Goal: Information Seeking & Learning: Learn about a topic

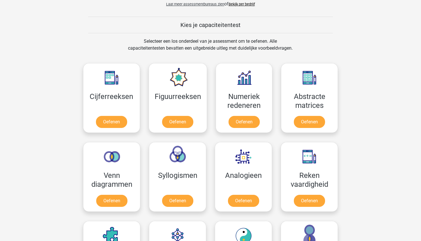
scroll to position [206, 0]
click at [112, 123] on link "Oefenen" at bounding box center [111, 123] width 33 height 13
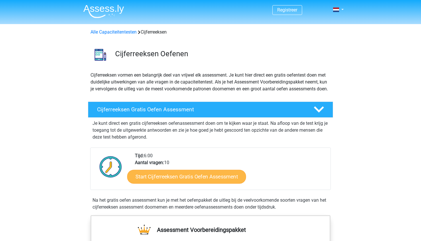
click at [170, 183] on link "Start Cijferreeksen Gratis Oefen Assessment" at bounding box center [186, 176] width 119 height 14
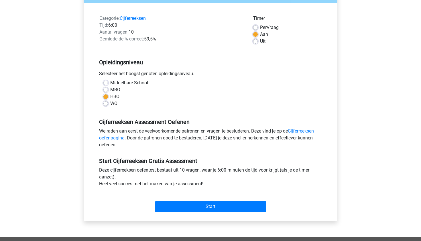
scroll to position [64, 0]
click at [213, 208] on input "Start" at bounding box center [210, 206] width 111 height 11
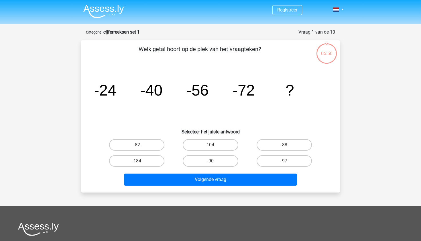
click at [287, 145] on input "-88" at bounding box center [286, 147] width 4 height 4
radio input "true"
click at [287, 145] on input "-88" at bounding box center [286, 147] width 4 height 4
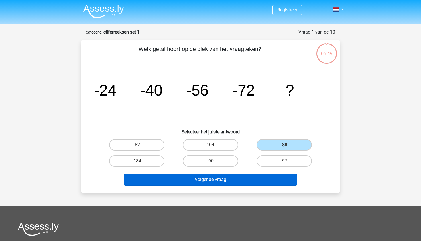
click at [215, 181] on button "Volgende vraag" at bounding box center [210, 179] width 173 height 12
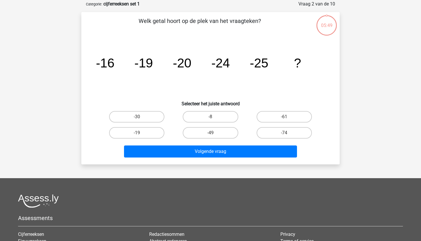
scroll to position [29, 0]
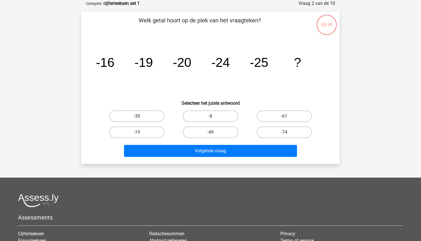
click at [134, 120] on label "-30" at bounding box center [136, 115] width 55 height 11
click at [137, 120] on input "-30" at bounding box center [139, 118] width 4 height 4
radio input "true"
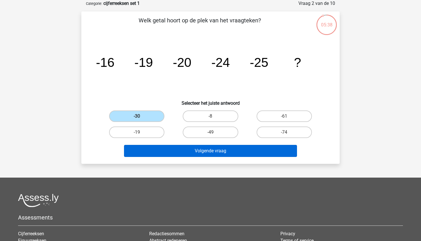
click at [214, 150] on button "Volgende vraag" at bounding box center [210, 151] width 173 height 12
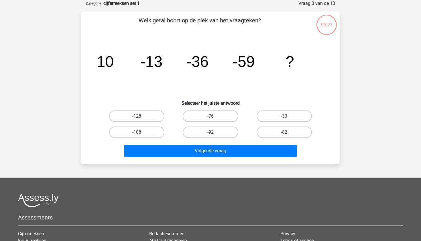
click at [291, 133] on label "-82" at bounding box center [284, 131] width 55 height 11
click at [288, 133] on input "-82" at bounding box center [286, 134] width 4 height 4
radio input "true"
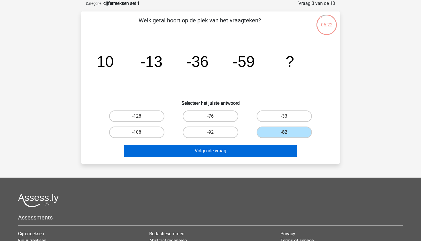
click at [218, 150] on button "Volgende vraag" at bounding box center [210, 151] width 173 height 12
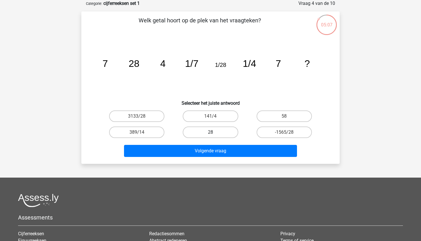
click at [210, 131] on label "28" at bounding box center [210, 131] width 55 height 11
click at [211, 132] on input "28" at bounding box center [213, 134] width 4 height 4
radio input "true"
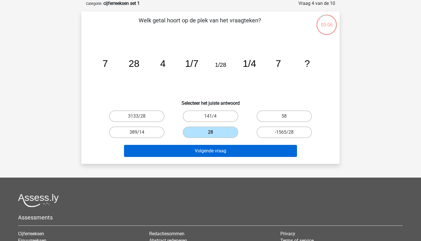
click at [203, 156] on button "Volgende vraag" at bounding box center [210, 151] width 173 height 12
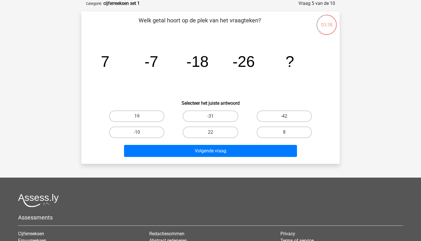
click at [211, 118] on input "-31" at bounding box center [213, 118] width 4 height 4
radio input "true"
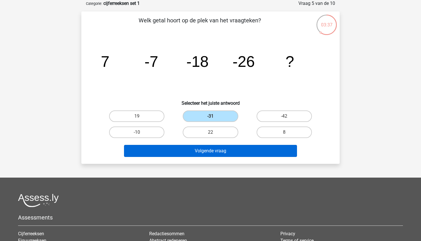
click at [198, 153] on button "Volgende vraag" at bounding box center [210, 151] width 173 height 12
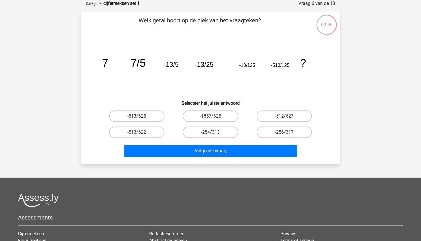
click at [136, 114] on label "-513/625" at bounding box center [136, 115] width 55 height 11
click at [137, 116] on input "-513/625" at bounding box center [139, 118] width 4 height 4
radio input "true"
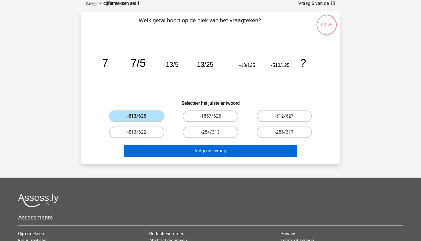
click at [215, 151] on button "Volgende vraag" at bounding box center [210, 151] width 173 height 12
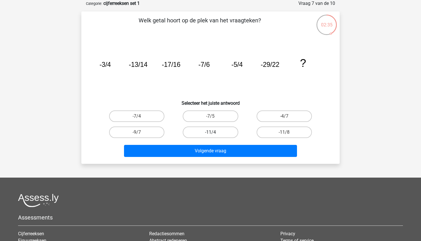
click at [219, 134] on label "-11/4" at bounding box center [210, 131] width 55 height 11
click at [214, 134] on input "-11/4" at bounding box center [213, 134] width 4 height 4
radio input "true"
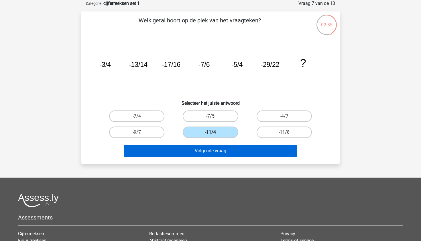
click at [213, 154] on button "Volgende vraag" at bounding box center [210, 151] width 173 height 12
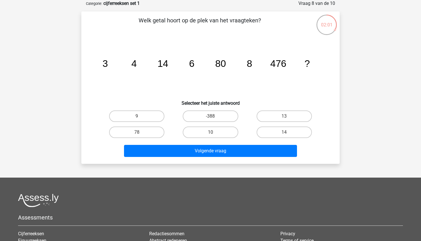
click at [214, 135] on input "10" at bounding box center [213, 134] width 4 height 4
radio input "true"
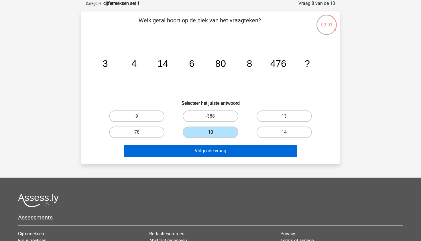
click at [215, 149] on button "Volgende vraag" at bounding box center [210, 151] width 173 height 12
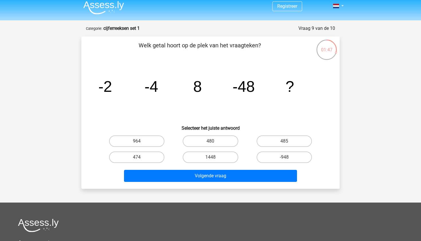
scroll to position [3, 0]
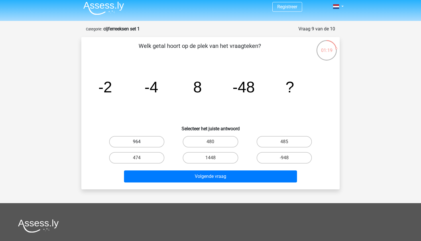
click at [132, 141] on label "964" at bounding box center [136, 141] width 55 height 11
click at [137, 142] on input "964" at bounding box center [139, 144] width 4 height 4
radio input "true"
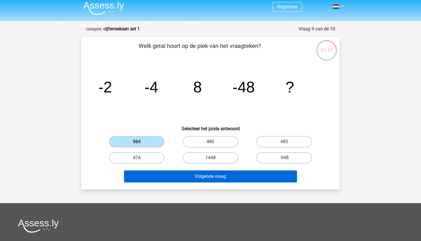
click at [220, 177] on button "Volgende vraag" at bounding box center [210, 176] width 173 height 12
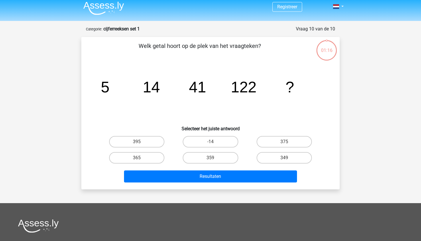
scroll to position [29, 0]
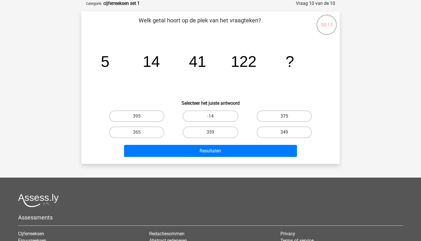
click at [275, 115] on label "375" at bounding box center [284, 115] width 55 height 11
click at [284, 116] on input "375" at bounding box center [286, 118] width 4 height 4
radio input "true"
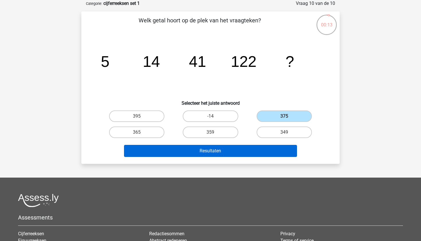
click at [223, 149] on button "Resultaten" at bounding box center [210, 151] width 173 height 12
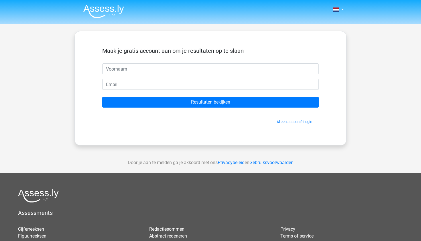
type input "J"
type input "[PERSON_NAME]"
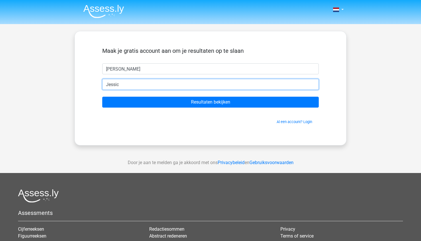
type input "[PERSON_NAME]"
type input "[EMAIL_ADDRESS][DOMAIN_NAME]"
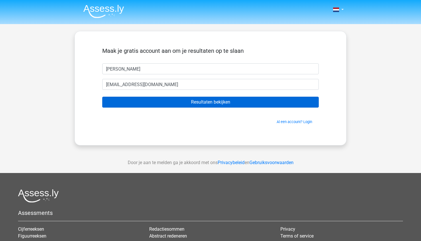
click at [213, 98] on input "Resultaten bekijken" at bounding box center [210, 102] width 217 height 11
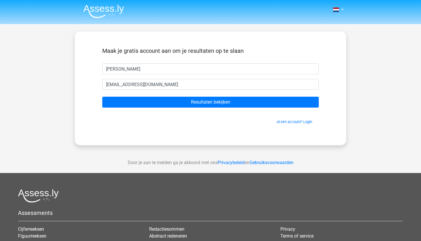
click at [108, 9] on img at bounding box center [103, 11] width 41 height 13
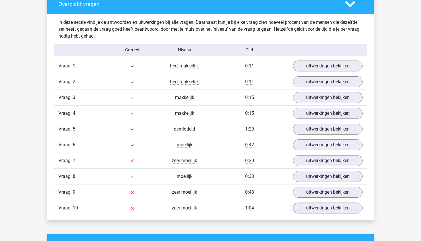
scroll to position [445, 0]
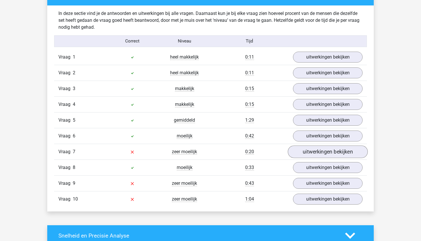
click at [324, 154] on link "uitwerkingen bekijken" at bounding box center [328, 151] width 80 height 13
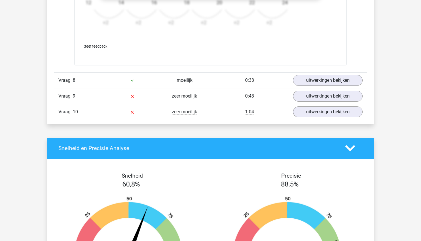
scroll to position [890, 0]
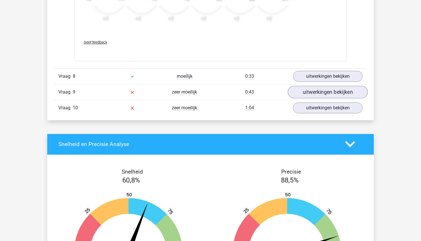
click at [324, 91] on link "uitwerkingen bekijken" at bounding box center [328, 92] width 80 height 13
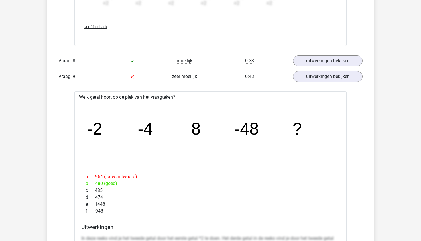
scroll to position [897, 0]
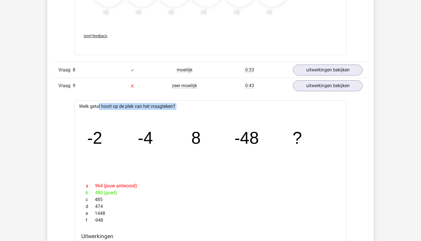
drag, startPoint x: 303, startPoint y: 136, endPoint x: 78, endPoint y: 104, distance: 227.2
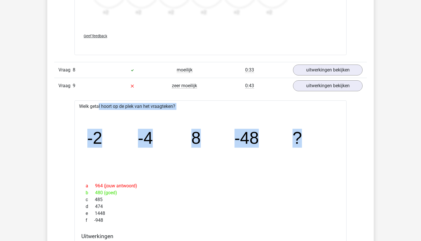
drag, startPoint x: 301, startPoint y: 140, endPoint x: 79, endPoint y: 105, distance: 224.6
copy div "Welk getal hoort op de plek van het vraagteken? image/svg+xml -2 -4 8 -48 ?"
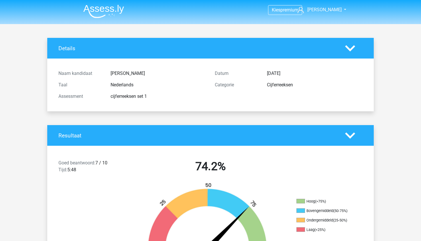
scroll to position [0, 0]
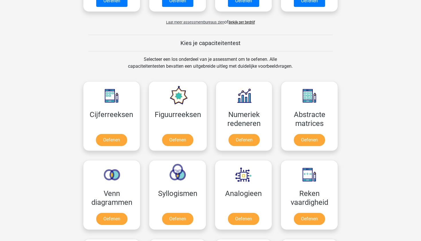
scroll to position [185, 0]
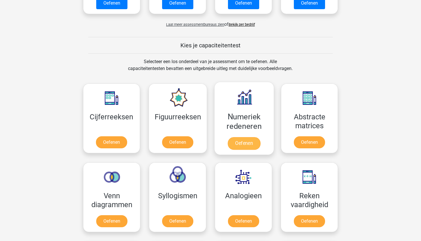
click at [246, 142] on link "Oefenen" at bounding box center [244, 143] width 33 height 13
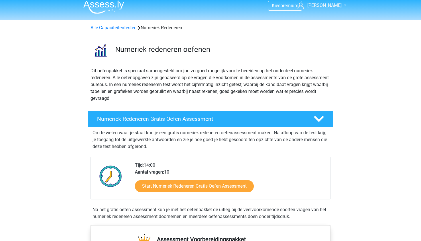
scroll to position [5, 0]
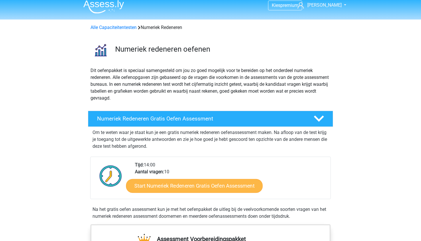
click at [218, 187] on link "Start Numeriek Redeneren Gratis Oefen Assessment" at bounding box center [194, 186] width 137 height 14
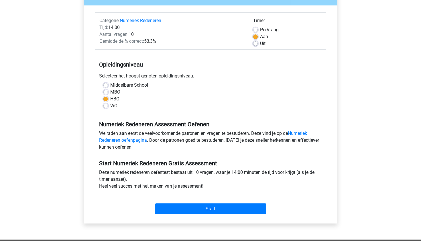
scroll to position [63, 0]
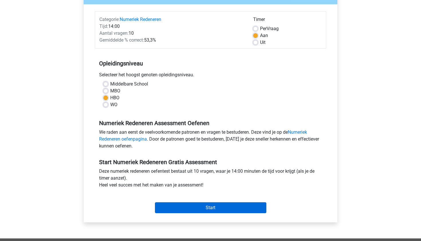
click at [205, 208] on input "Start" at bounding box center [210, 207] width 111 height 11
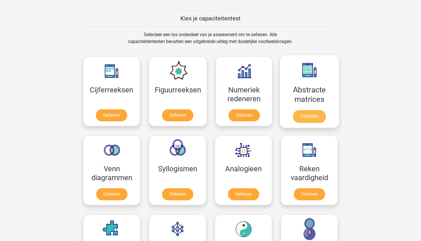
scroll to position [213, 0]
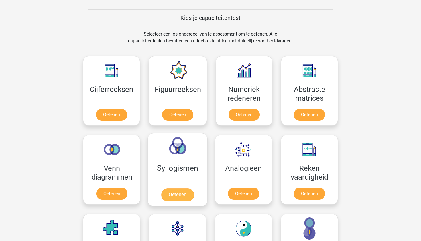
click at [185, 194] on link "Oefenen" at bounding box center [177, 194] width 33 height 13
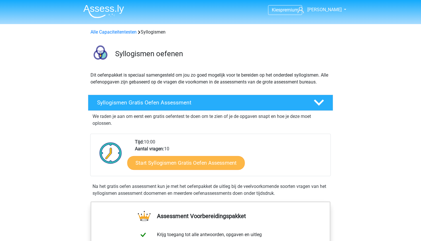
click at [214, 162] on link "Start Syllogismen Gratis Oefen Assessment" at bounding box center [187, 163] width 118 height 14
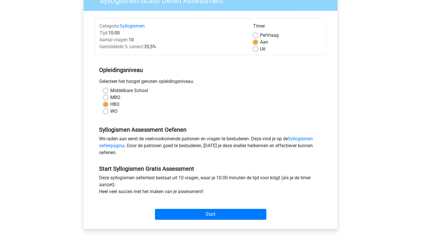
scroll to position [57, 0]
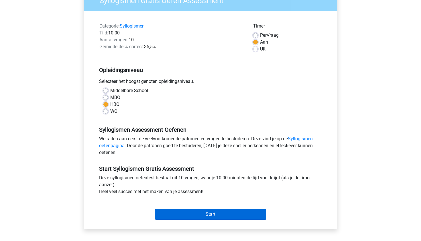
click at [210, 211] on input "Start" at bounding box center [210, 214] width 111 height 11
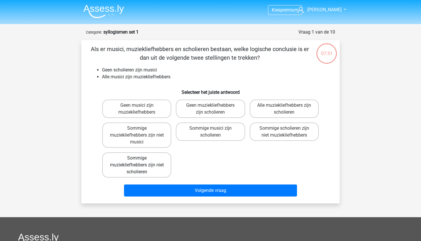
click at [131, 165] on label "Sommige muziekliefhebbers zijn niet scholieren" at bounding box center [136, 164] width 69 height 25
click at [137, 162] on input "Sommige muziekliefhebbers zijn niet scholieren" at bounding box center [139, 160] width 4 height 4
radio input "true"
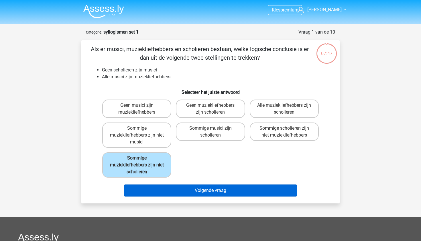
click at [213, 190] on button "Volgende vraag" at bounding box center [210, 190] width 173 height 12
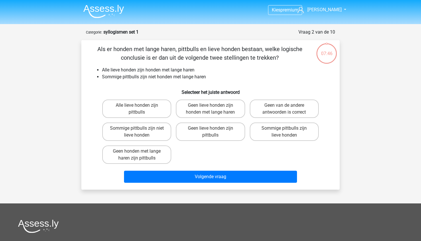
scroll to position [29, 0]
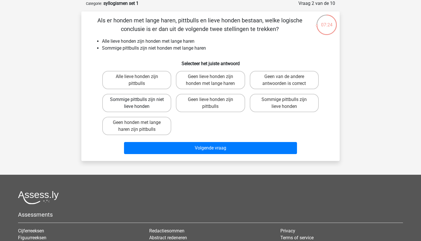
click at [142, 105] on label "Sommige pittbulls zijn niet lieve honden" at bounding box center [136, 103] width 69 height 18
click at [141, 103] on input "Sommige pittbulls zijn niet lieve honden" at bounding box center [139, 101] width 4 height 4
radio input "true"
click at [276, 108] on label "Sommige pittbulls zijn lieve honden" at bounding box center [284, 103] width 69 height 18
click at [284, 103] on input "Sommige pittbulls zijn lieve honden" at bounding box center [286, 101] width 4 height 4
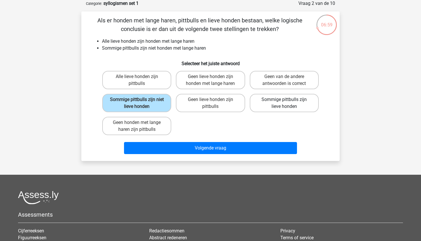
radio input "true"
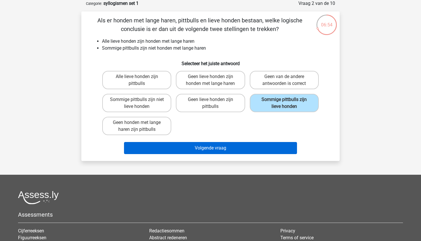
click at [210, 144] on button "Volgende vraag" at bounding box center [210, 148] width 173 height 12
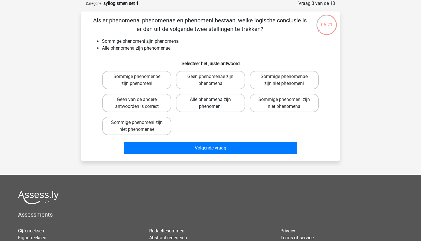
click at [218, 100] on label "Alle phenomena zijn phenomeni" at bounding box center [210, 103] width 69 height 18
click at [214, 100] on input "Alle phenomena zijn phenomeni" at bounding box center [213, 101] width 4 height 4
radio input "true"
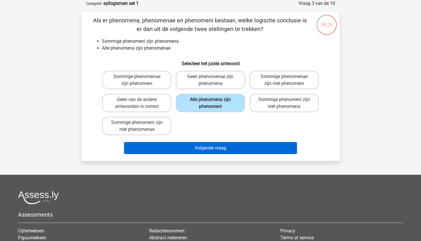
click at [220, 150] on button "Volgende vraag" at bounding box center [210, 148] width 173 height 12
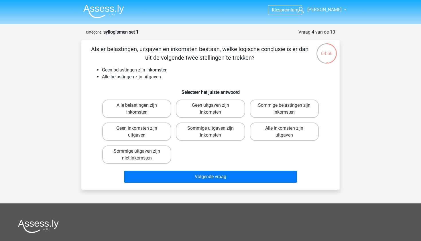
scroll to position [0, 0]
click at [127, 134] on label "Geen inkomsten zijn uitgaven" at bounding box center [136, 131] width 69 height 18
click at [137, 132] on input "Geen inkomsten zijn uitgaven" at bounding box center [139, 130] width 4 height 4
radio input "true"
click at [136, 155] on label "Sommige uitgaven zijn niet inkomsten" at bounding box center [136, 154] width 69 height 18
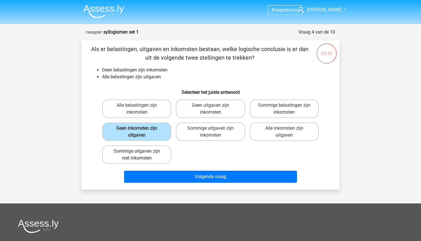
click at [137, 155] on input "Sommige uitgaven zijn niet inkomsten" at bounding box center [139, 153] width 4 height 4
radio input "true"
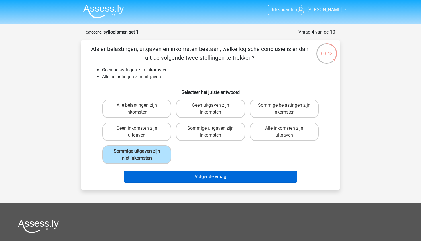
click at [190, 178] on button "Volgende vraag" at bounding box center [210, 177] width 173 height 12
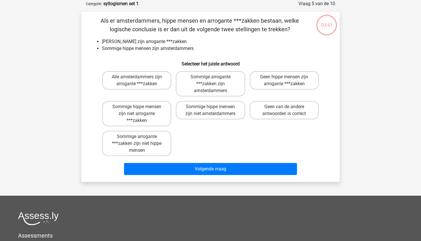
scroll to position [29, 0]
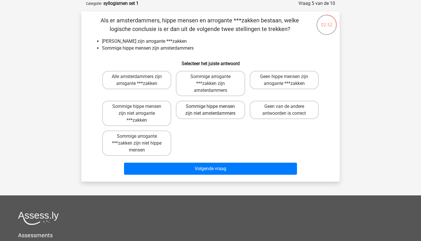
click at [204, 108] on label "Sommige hippe mensen zijn niet amsterdammers" at bounding box center [210, 110] width 69 height 18
click at [211, 108] on input "Sommige hippe mensen zijn niet amsterdammers" at bounding box center [213, 108] width 4 height 4
radio input "true"
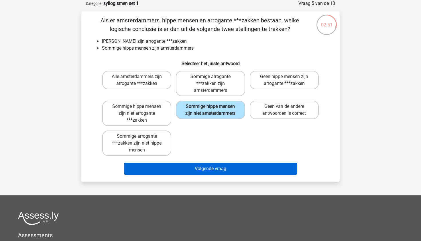
click at [200, 167] on button "Volgende vraag" at bounding box center [210, 169] width 173 height 12
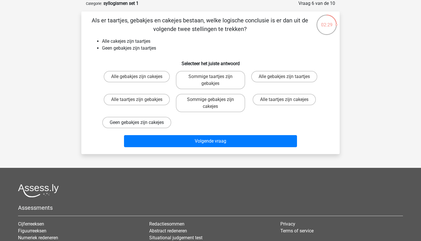
click at [135, 128] on label "Geen gebakjes zijn cakejes" at bounding box center [136, 122] width 69 height 11
click at [137, 126] on input "Geen gebakjes zijn cakejes" at bounding box center [139, 124] width 4 height 4
radio input "true"
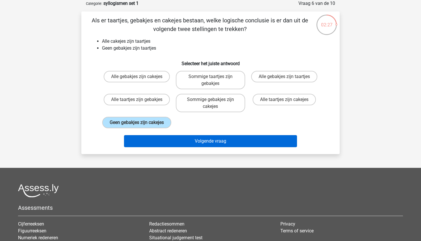
click at [209, 147] on button "Volgende vraag" at bounding box center [210, 141] width 173 height 12
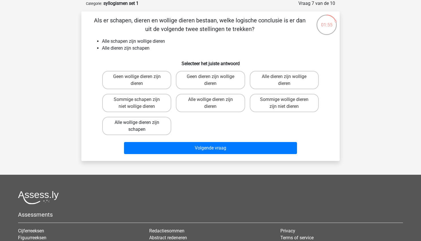
click at [136, 123] on label "Alle wollige dieren zijn schapen" at bounding box center [136, 126] width 69 height 18
click at [137, 123] on input "Alle wollige dieren zijn schapen" at bounding box center [139, 124] width 4 height 4
radio input "true"
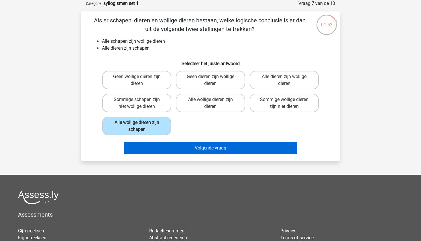
click at [215, 146] on button "Volgende vraag" at bounding box center [210, 148] width 173 height 12
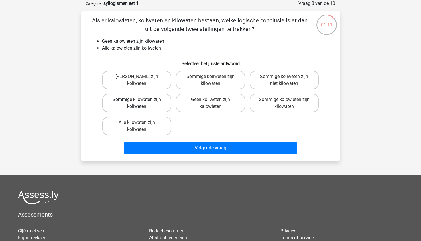
click at [151, 95] on label "Sommige kilowaten zijn koliweten" at bounding box center [136, 103] width 69 height 18
click at [141, 99] on input "Sommige kilowaten zijn koliweten" at bounding box center [139, 101] width 4 height 4
radio input "true"
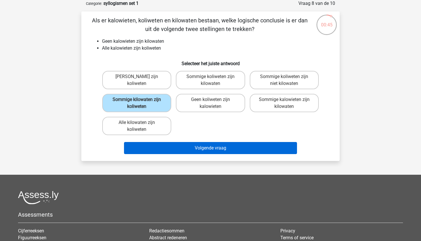
click at [208, 150] on button "Volgende vraag" at bounding box center [210, 148] width 173 height 12
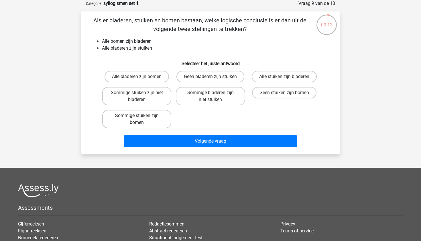
click at [118, 119] on label "Sommige stuiken zijn bomen" at bounding box center [136, 119] width 69 height 18
click at [137, 119] on input "Sommige stuiken zijn bomen" at bounding box center [139, 118] width 4 height 4
radio input "true"
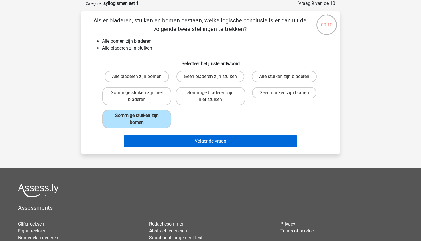
click at [209, 141] on button "Volgende vraag" at bounding box center [210, 141] width 173 height 12
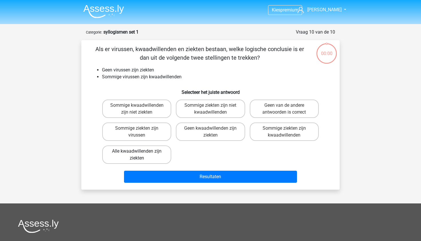
scroll to position [29, 0]
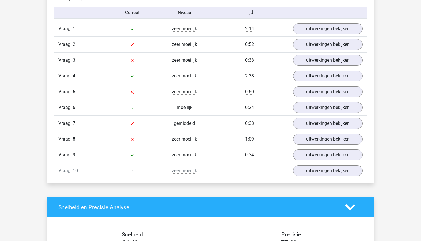
scroll to position [473, 0]
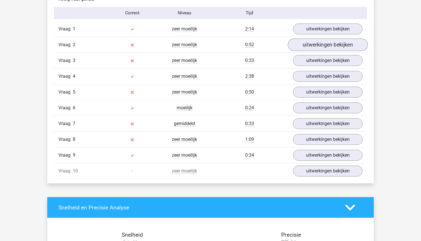
click at [315, 47] on link "uitwerkingen bekijken" at bounding box center [328, 44] width 80 height 13
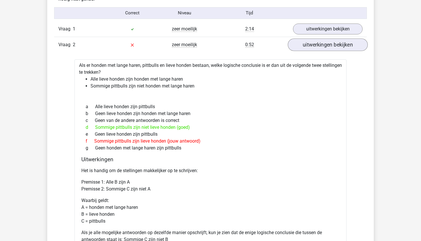
click at [315, 47] on link "uitwerkingen bekijken" at bounding box center [328, 44] width 80 height 13
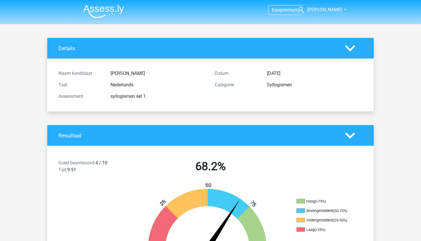
scroll to position [0, 0]
click at [104, 12] on img at bounding box center [103, 11] width 41 height 13
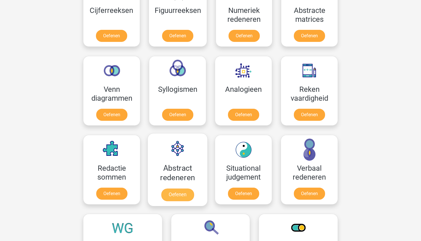
scroll to position [291, 0]
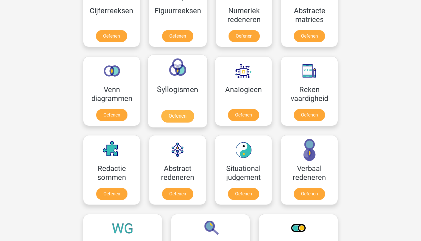
click at [178, 114] on link "Oefenen" at bounding box center [177, 116] width 33 height 13
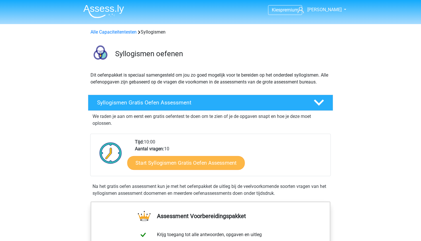
click at [181, 165] on link "Start Syllogismen Gratis Oefen Assessment" at bounding box center [187, 163] width 118 height 14
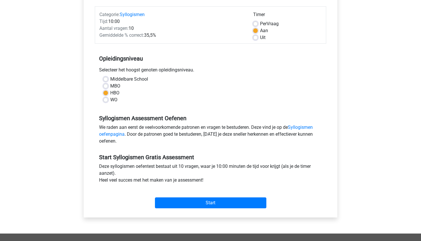
scroll to position [71, 0]
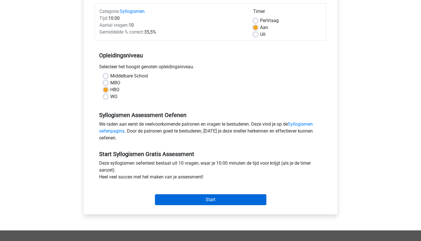
click at [212, 201] on input "Start" at bounding box center [210, 199] width 111 height 11
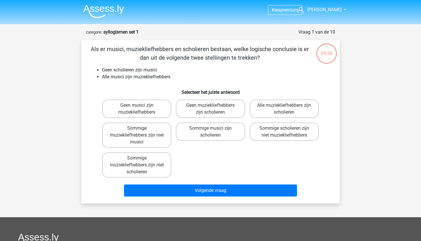
click at [101, 12] on img at bounding box center [103, 11] width 41 height 13
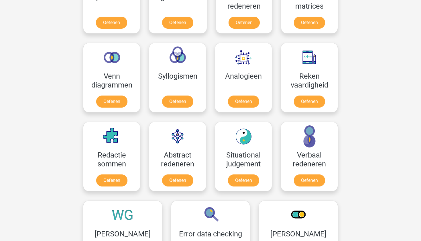
scroll to position [306, 0]
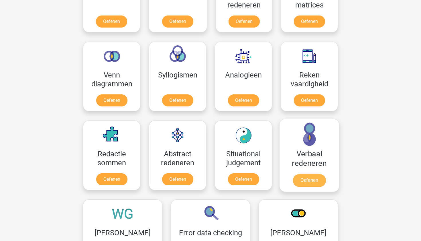
click at [321, 179] on link "Oefenen" at bounding box center [309, 180] width 33 height 13
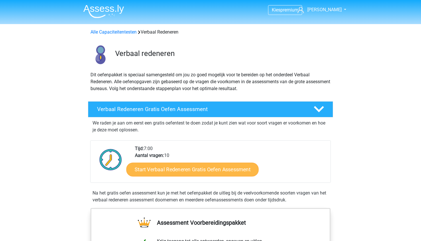
click at [180, 170] on link "Start Verbaal Redeneren Gratis Oefen Assessment" at bounding box center [192, 170] width 132 height 14
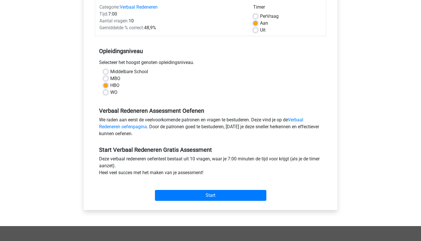
scroll to position [76, 0]
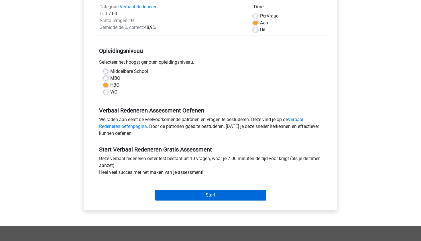
click at [196, 198] on input "Start" at bounding box center [210, 194] width 111 height 11
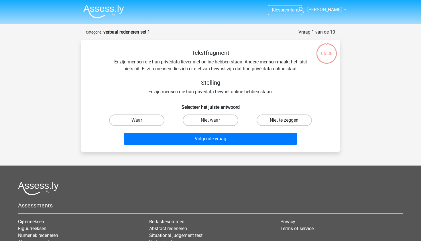
click at [282, 122] on label "Niet te zeggen" at bounding box center [284, 119] width 55 height 11
click at [284, 122] on input "Niet te zeggen" at bounding box center [286, 122] width 4 height 4
radio input "true"
click at [210, 132] on div "Volgende vraag" at bounding box center [211, 137] width 240 height 19
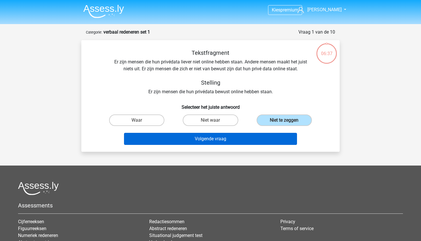
click at [210, 135] on button "Volgende vraag" at bounding box center [210, 139] width 173 height 12
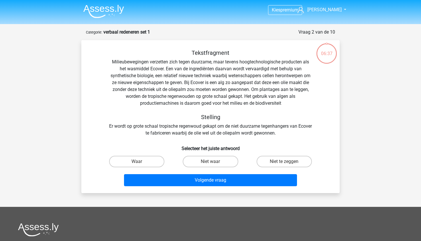
scroll to position [29, 0]
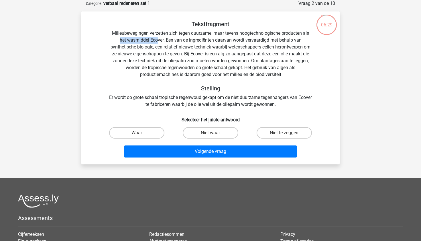
drag, startPoint x: 158, startPoint y: 39, endPoint x: 104, endPoint y: 42, distance: 54.5
click at [104, 42] on div "Tekstfragment Milieubewegingen verzetten zich tegen duurzame, maar tevens hoogt…" at bounding box center [211, 64] width 240 height 87
click at [143, 133] on label "Waar" at bounding box center [136, 132] width 55 height 11
click at [141, 133] on input "Waar" at bounding box center [139, 135] width 4 height 4
radio input "true"
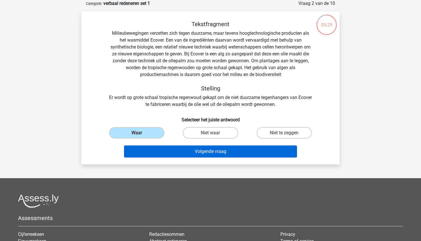
click at [203, 149] on button "Volgende vraag" at bounding box center [210, 151] width 173 height 12
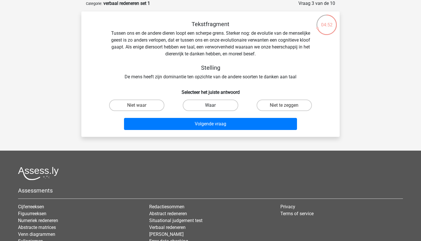
click at [206, 108] on label "Waar" at bounding box center [210, 104] width 55 height 11
click at [211, 108] on input "Waar" at bounding box center [213, 107] width 4 height 4
radio input "true"
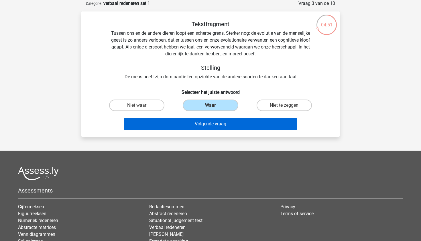
click at [211, 129] on button "Volgende vraag" at bounding box center [210, 124] width 173 height 12
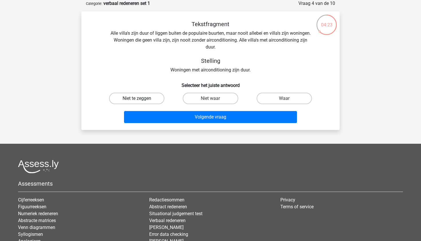
click at [145, 96] on label "Niet te zeggen" at bounding box center [136, 98] width 55 height 11
click at [141, 98] on input "Niet te zeggen" at bounding box center [139, 100] width 4 height 4
radio input "true"
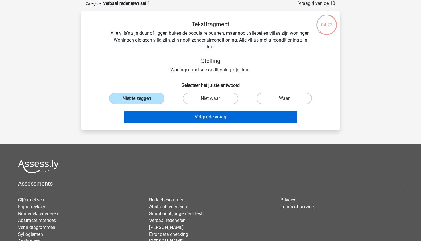
click at [220, 122] on button "Volgende vraag" at bounding box center [210, 117] width 173 height 12
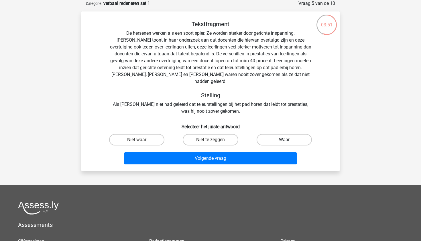
click at [279, 135] on label "Waar" at bounding box center [284, 139] width 55 height 11
click at [284, 140] on input "Waar" at bounding box center [286, 142] width 4 height 4
radio input "true"
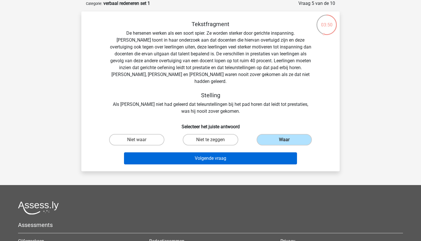
click at [211, 152] on button "Volgende vraag" at bounding box center [210, 158] width 173 height 12
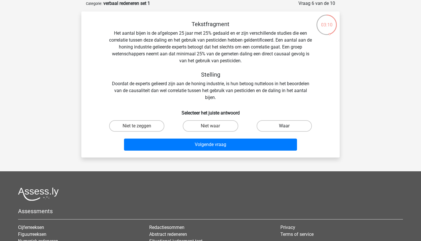
click at [293, 125] on label "Waar" at bounding box center [284, 125] width 55 height 11
click at [288, 126] on input "Waar" at bounding box center [286, 128] width 4 height 4
radio input "true"
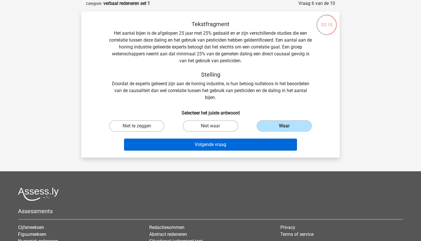
click at [209, 149] on button "Volgende vraag" at bounding box center [210, 144] width 173 height 12
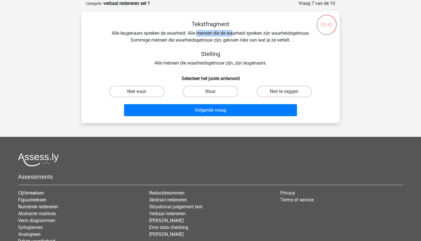
drag, startPoint x: 233, startPoint y: 32, endPoint x: 196, endPoint y: 32, distance: 37.0
click at [196, 32] on div "Tekstfragment Alle leugenaars spreken de waarheid. Alle mensen die de waarheid …" at bounding box center [211, 44] width 240 height 46
click at [138, 91] on label "Niet waar" at bounding box center [136, 91] width 55 height 11
click at [138, 91] on input "Niet waar" at bounding box center [139, 93] width 4 height 4
radio input "true"
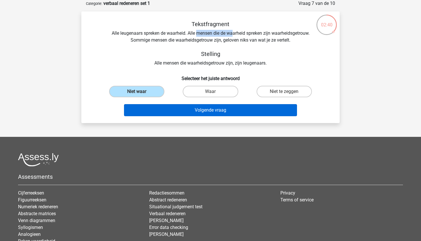
click at [217, 107] on button "Volgende vraag" at bounding box center [210, 110] width 173 height 12
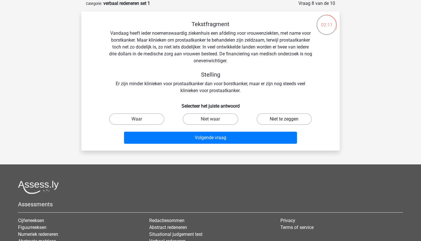
click at [281, 114] on label "Niet te zeggen" at bounding box center [284, 118] width 55 height 11
click at [284, 119] on input "Niet te zeggen" at bounding box center [286, 121] width 4 height 4
radio input "true"
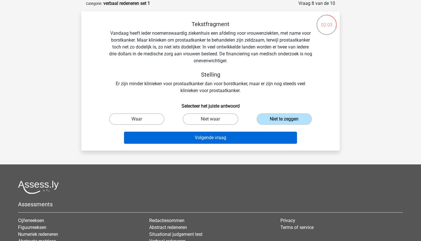
click at [204, 138] on button "Volgende vraag" at bounding box center [210, 138] width 173 height 12
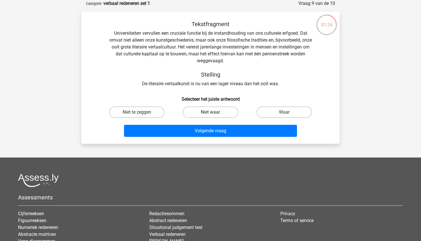
click at [206, 114] on label "Niet waar" at bounding box center [210, 111] width 55 height 11
click at [211, 114] on input "Niet waar" at bounding box center [213, 114] width 4 height 4
radio input "true"
click at [151, 109] on label "Niet te zeggen" at bounding box center [136, 111] width 55 height 11
click at [141, 112] on input "Niet te zeggen" at bounding box center [139, 114] width 4 height 4
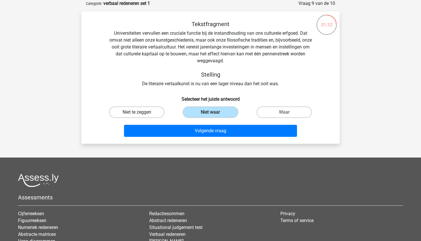
radio input "true"
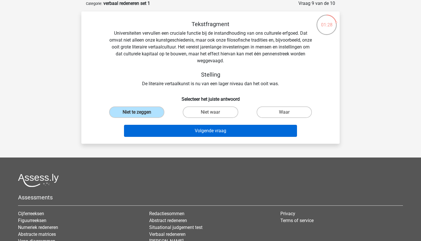
click at [210, 136] on button "Volgende vraag" at bounding box center [210, 131] width 173 height 12
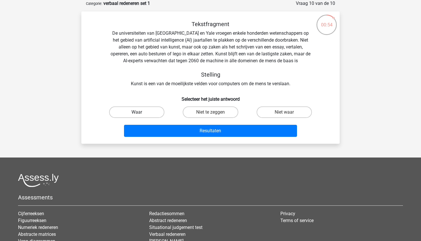
click at [134, 111] on label "Waar" at bounding box center [136, 111] width 55 height 11
click at [137, 112] on input "Waar" at bounding box center [139, 114] width 4 height 4
radio input "true"
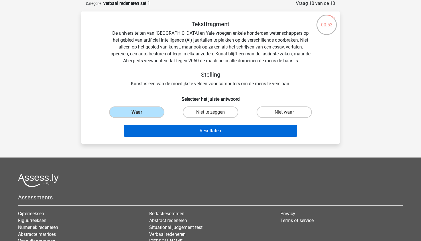
click at [221, 130] on button "Resultaten" at bounding box center [210, 131] width 173 height 12
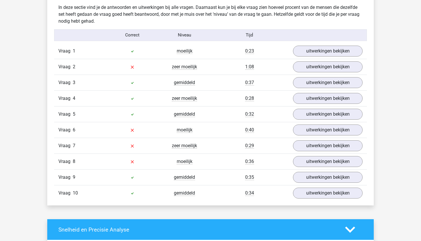
scroll to position [452, 0]
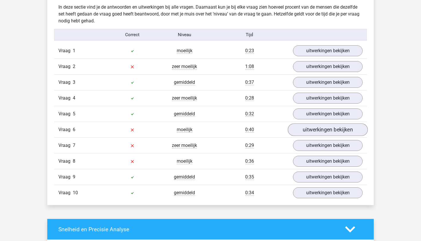
click at [328, 132] on link "uitwerkingen bekijken" at bounding box center [328, 129] width 80 height 13
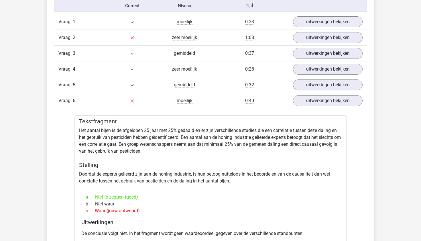
scroll to position [481, 0]
click at [309, 102] on link "uitwerkingen bekijken" at bounding box center [328, 100] width 80 height 13
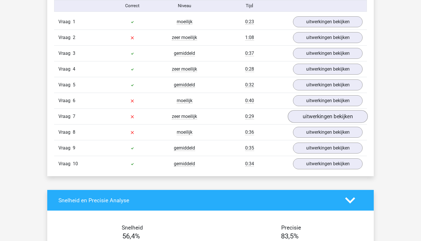
click at [310, 116] on link "uitwerkingen bekijken" at bounding box center [328, 116] width 80 height 13
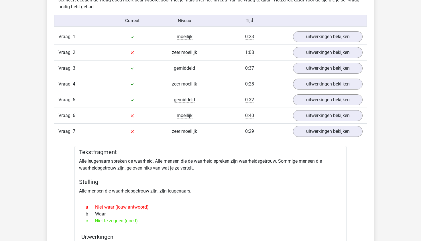
scroll to position [466, 0]
click at [329, 128] on link "uitwerkingen bekijken" at bounding box center [328, 130] width 80 height 13
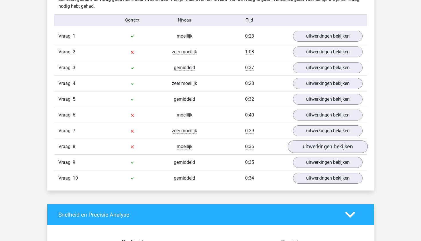
click at [322, 142] on link "uitwerkingen bekijken" at bounding box center [328, 146] width 80 height 13
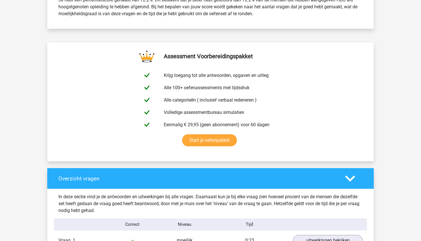
scroll to position [120, 0]
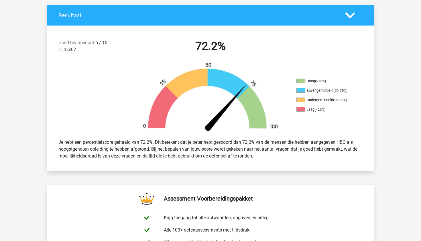
click at [351, 15] on icon at bounding box center [350, 15] width 10 height 10
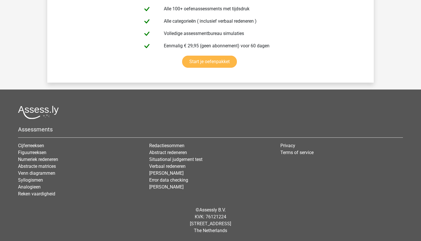
scroll to position [1052, 0]
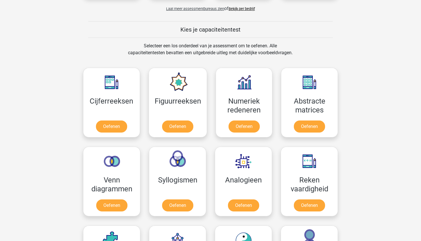
scroll to position [255, 0]
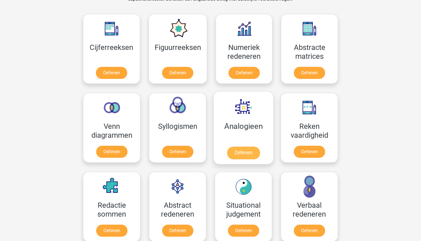
click at [238, 159] on link "Oefenen" at bounding box center [243, 152] width 33 height 13
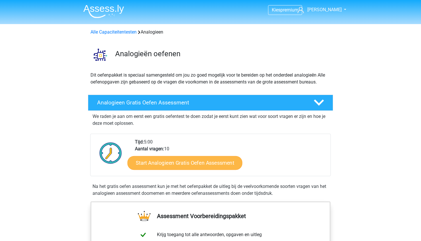
click at [193, 162] on link "Start Analogieen Gratis Oefen Assessment" at bounding box center [185, 163] width 115 height 14
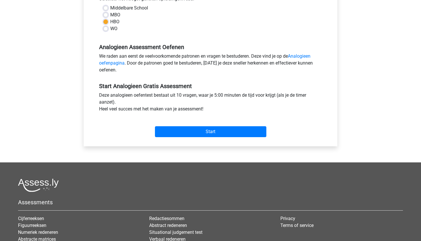
scroll to position [141, 0]
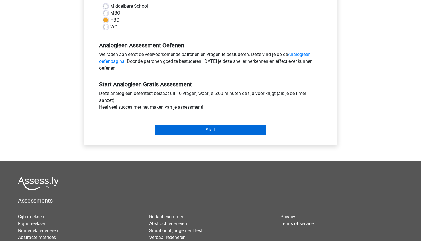
click at [213, 130] on input "Start" at bounding box center [210, 129] width 111 height 11
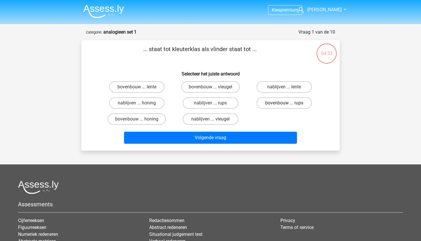
click at [285, 102] on label "bovenbouw ... rups" at bounding box center [284, 102] width 55 height 11
click at [285, 103] on input "bovenbouw ... rups" at bounding box center [286, 105] width 4 height 4
radio input "true"
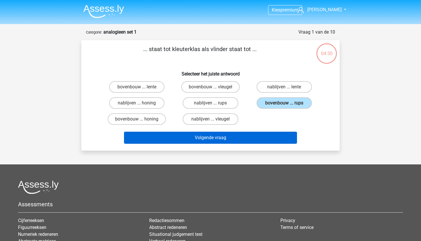
click at [216, 138] on button "Volgende vraag" at bounding box center [210, 138] width 173 height 12
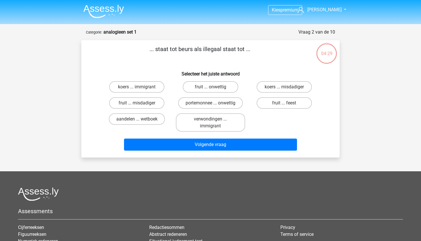
scroll to position [29, 0]
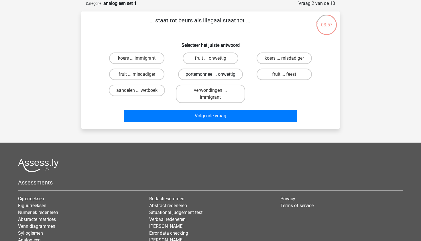
click at [217, 73] on label "portemonnee ... onwettig" at bounding box center [210, 74] width 65 height 11
click at [214, 74] on input "portemonnee ... onwettig" at bounding box center [213, 76] width 4 height 4
radio input "true"
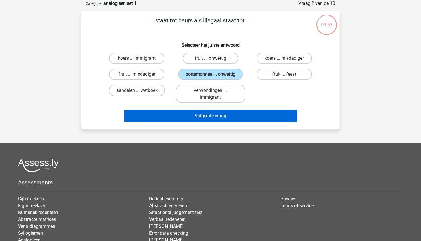
click at [208, 112] on button "Volgende vraag" at bounding box center [210, 116] width 173 height 12
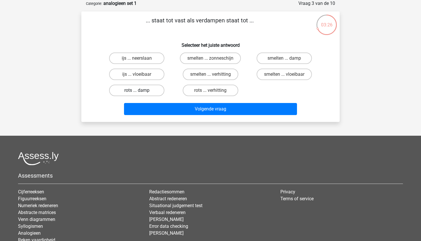
click at [146, 91] on label "rots ... damp" at bounding box center [136, 90] width 55 height 11
click at [141, 91] on input "rots ... damp" at bounding box center [139, 92] width 4 height 4
radio input "true"
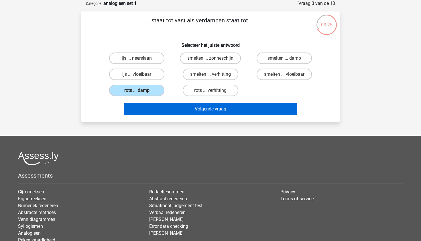
click at [219, 110] on button "Volgende vraag" at bounding box center [210, 109] width 173 height 12
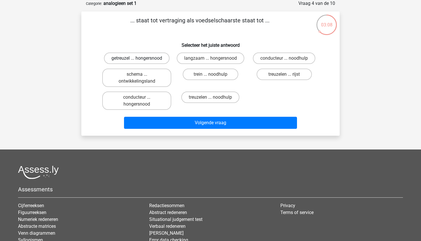
click at [138, 57] on label "getreuzel ... hongersnood" at bounding box center [137, 57] width 66 height 11
click at [138, 58] on input "getreuzel ... hongersnood" at bounding box center [139, 60] width 4 height 4
radio input "true"
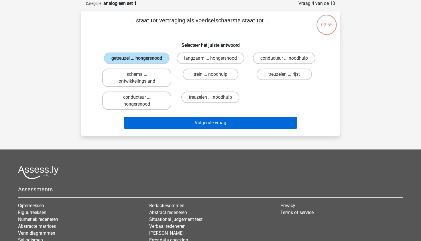
click at [213, 129] on button "Volgende vraag" at bounding box center [210, 123] width 173 height 12
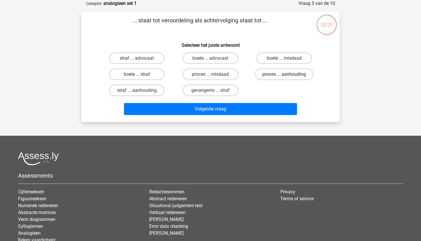
click at [286, 74] on label "proces ... aanhouding" at bounding box center [284, 74] width 58 height 11
click at [286, 74] on input "proces ... aanhouding" at bounding box center [286, 76] width 4 height 4
radio input "true"
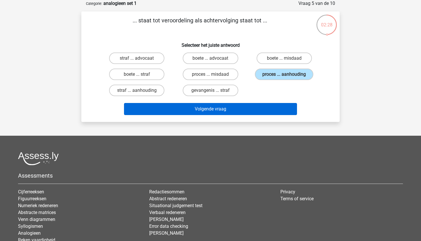
click at [202, 106] on button "Volgende vraag" at bounding box center [210, 109] width 173 height 12
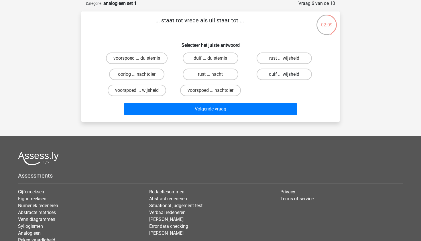
click at [278, 74] on label "duif ... wijsheid" at bounding box center [284, 74] width 55 height 11
click at [284, 74] on input "duif ... wijsheid" at bounding box center [286, 76] width 4 height 4
radio input "true"
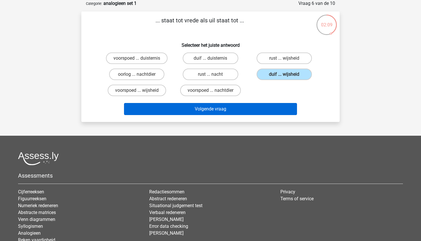
click at [198, 110] on button "Volgende vraag" at bounding box center [210, 109] width 173 height 12
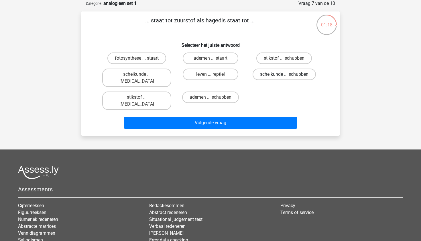
click at [294, 73] on label "scheikunde ... schubben" at bounding box center [284, 74] width 63 height 11
click at [288, 74] on input "scheikunde ... schubben" at bounding box center [286, 76] width 4 height 4
radio input "true"
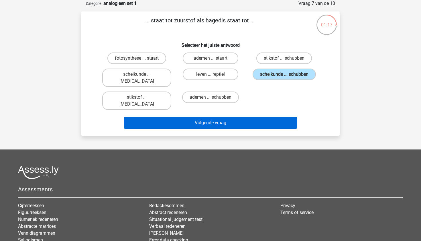
click at [216, 117] on button "Volgende vraag" at bounding box center [210, 123] width 173 height 12
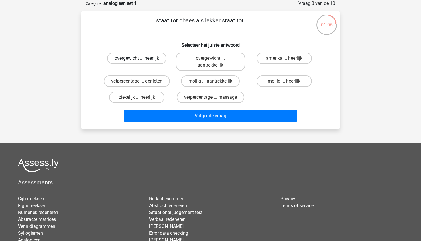
click at [142, 59] on label "overgewicht ... heerlijk" at bounding box center [136, 57] width 59 height 11
click at [141, 59] on input "overgewicht ... heerlijk" at bounding box center [139, 60] width 4 height 4
radio input "true"
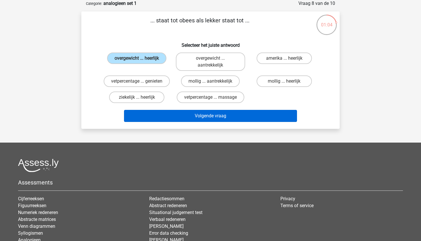
click at [203, 120] on button "Volgende vraag" at bounding box center [210, 116] width 173 height 12
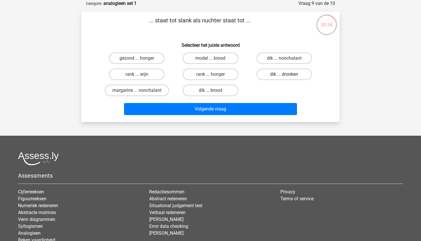
click at [285, 73] on label "dik ... dronken" at bounding box center [284, 74] width 55 height 11
click at [285, 74] on input "dik ... dronken" at bounding box center [286, 76] width 4 height 4
radio input "true"
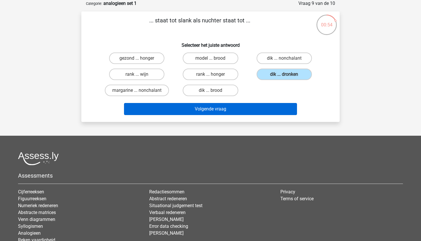
click at [208, 107] on button "Volgende vraag" at bounding box center [210, 109] width 173 height 12
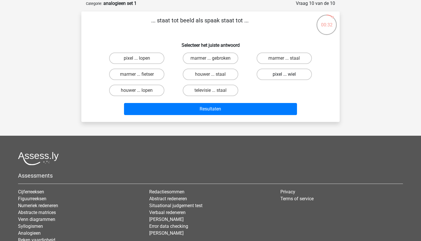
click at [282, 77] on label "pixel ... wiel" at bounding box center [284, 74] width 55 height 11
click at [284, 77] on input "pixel ... wiel" at bounding box center [286, 76] width 4 height 4
radio input "true"
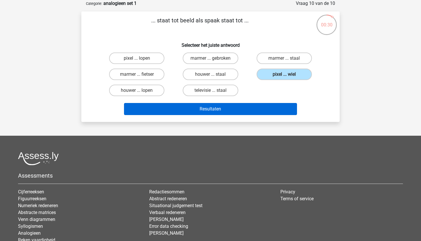
click at [203, 109] on button "Resultaten" at bounding box center [210, 109] width 173 height 12
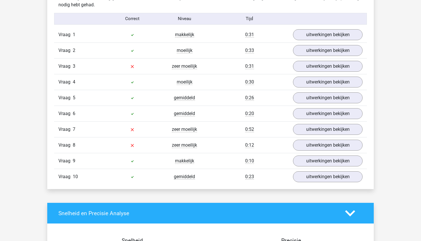
scroll to position [468, 0]
click at [315, 130] on link "uitwerkingen bekijken" at bounding box center [328, 129] width 80 height 13
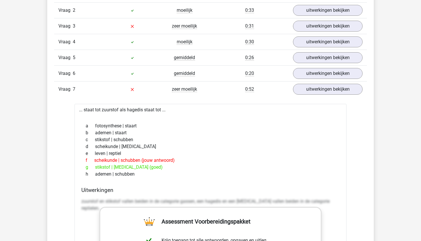
scroll to position [510, 0]
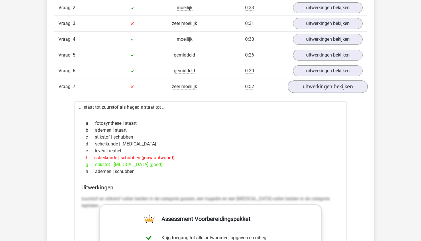
click at [327, 88] on link "uitwerkingen bekijken" at bounding box center [328, 86] width 80 height 13
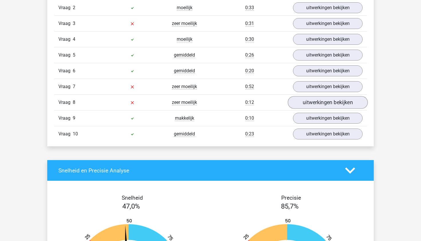
click at [325, 100] on link "uitwerkingen bekijken" at bounding box center [328, 102] width 80 height 13
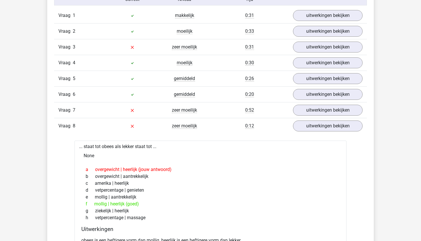
scroll to position [485, 0]
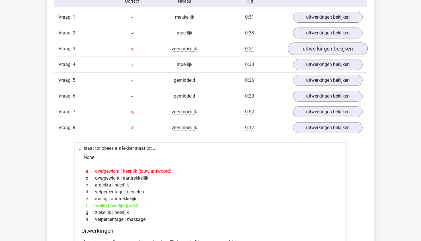
click at [316, 53] on link "uitwerkingen bekijken" at bounding box center [328, 48] width 80 height 13
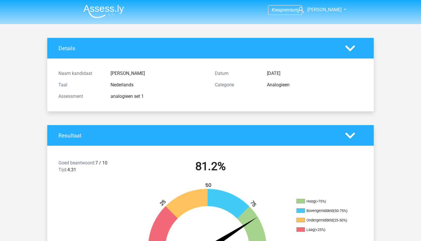
scroll to position [0, 0]
click at [107, 16] on img at bounding box center [103, 11] width 41 height 13
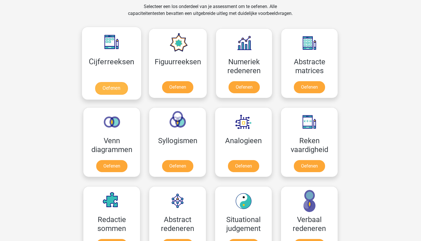
scroll to position [242, 0]
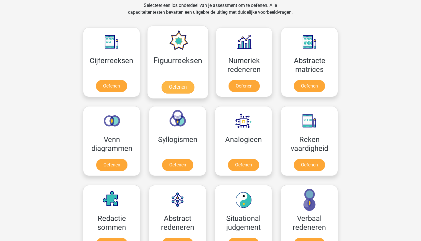
click at [171, 90] on link "Oefenen" at bounding box center [177, 87] width 33 height 13
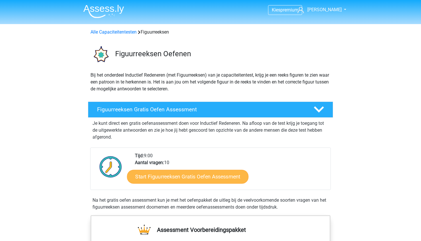
click at [198, 177] on link "Start Figuurreeksen Gratis Oefen Assessment" at bounding box center [188, 176] width 122 height 14
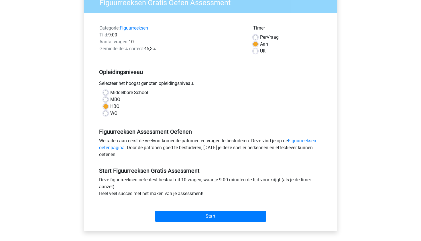
scroll to position [59, 0]
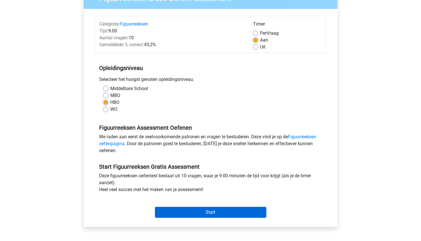
click at [211, 213] on input "Start" at bounding box center [210, 212] width 111 height 11
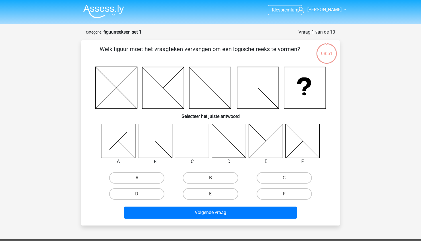
click at [186, 146] on icon at bounding box center [192, 141] width 34 height 34
click at [293, 179] on label "C" at bounding box center [284, 177] width 55 height 11
click at [288, 179] on input "C" at bounding box center [286, 180] width 4 height 4
radio input "true"
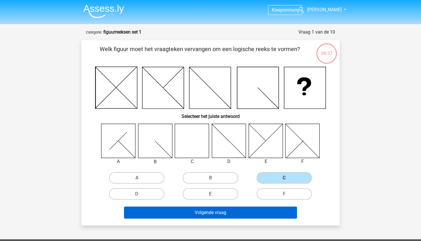
click at [213, 212] on button "Volgende vraag" at bounding box center [210, 212] width 173 height 12
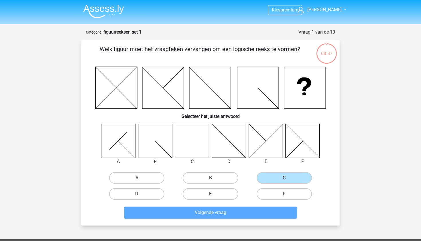
scroll to position [29, 0]
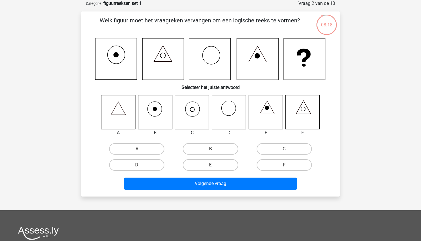
click at [120, 111] on icon at bounding box center [118, 112] width 34 height 34
click at [136, 150] on label "A" at bounding box center [136, 148] width 55 height 11
click at [137, 150] on input "A" at bounding box center [139, 151] width 4 height 4
radio input "true"
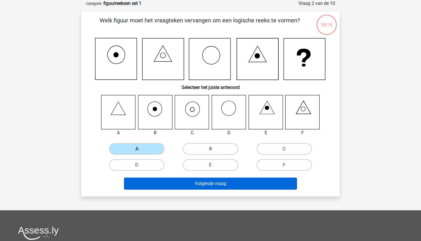
click at [218, 185] on button "Volgende vraag" at bounding box center [210, 183] width 173 height 12
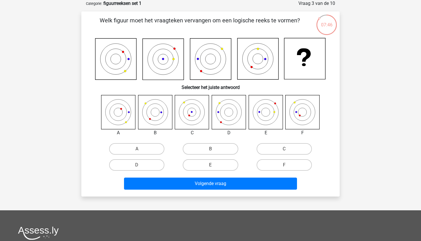
click at [221, 104] on icon at bounding box center [229, 112] width 34 height 34
click at [141, 166] on label "D" at bounding box center [136, 164] width 55 height 11
click at [141, 166] on input "D" at bounding box center [139, 167] width 4 height 4
radio input "true"
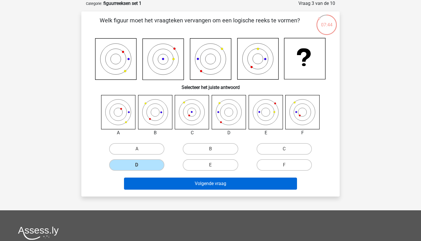
click at [210, 181] on button "Volgende vraag" at bounding box center [210, 183] width 173 height 12
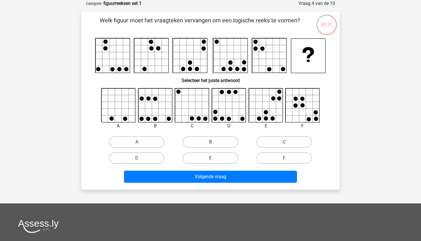
click at [271, 107] on icon at bounding box center [266, 105] width 34 height 34
click at [214, 156] on label "E" at bounding box center [210, 157] width 55 height 11
click at [214, 158] on input "E" at bounding box center [213, 160] width 4 height 4
radio input "true"
click at [150, 158] on label "D" at bounding box center [136, 157] width 55 height 11
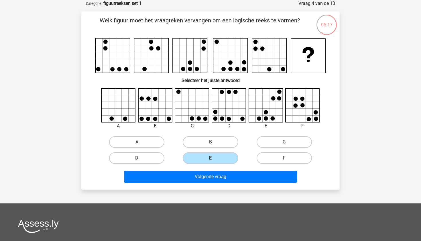
click at [141, 158] on input "D" at bounding box center [139, 160] width 4 height 4
radio input "true"
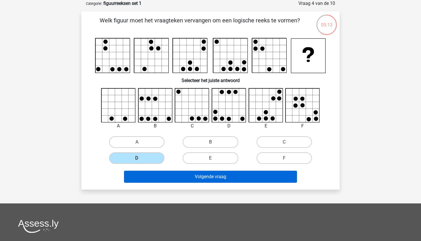
click at [221, 171] on button "Volgende vraag" at bounding box center [210, 177] width 173 height 12
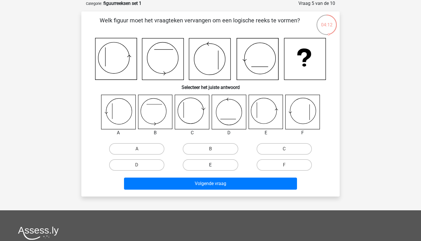
click at [215, 163] on label "E" at bounding box center [210, 164] width 55 height 11
click at [214, 165] on input "E" at bounding box center [213, 167] width 4 height 4
radio input "true"
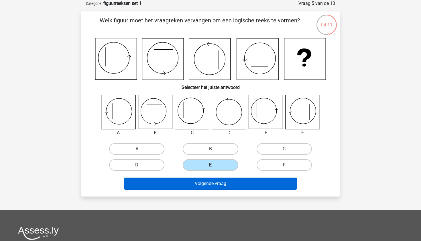
click at [206, 183] on button "Volgende vraag" at bounding box center [210, 183] width 173 height 12
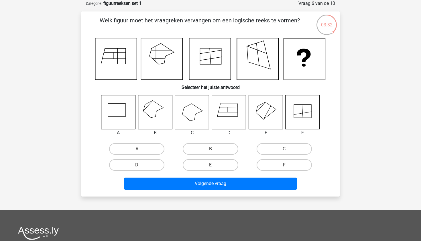
click at [213, 150] on input "B" at bounding box center [213, 151] width 4 height 4
radio input "true"
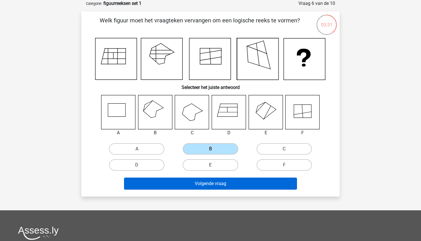
click at [214, 185] on button "Volgende vraag" at bounding box center [210, 183] width 173 height 12
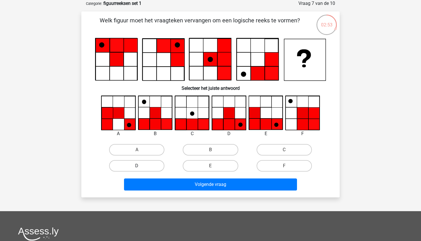
click at [148, 168] on label "D" at bounding box center [136, 165] width 55 height 11
click at [141, 168] on input "D" at bounding box center [139, 168] width 4 height 4
radio input "true"
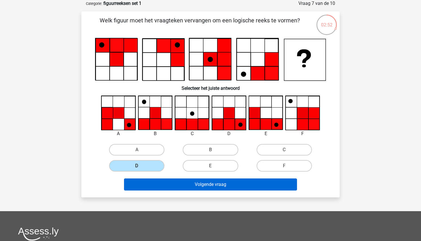
click at [214, 183] on button "Volgende vraag" at bounding box center [210, 184] width 173 height 12
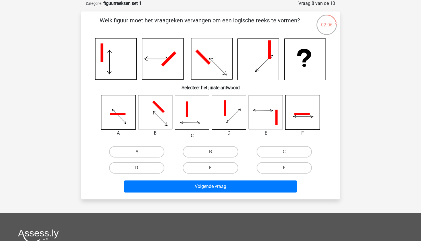
click at [217, 173] on label "E" at bounding box center [210, 167] width 55 height 11
click at [214, 171] on input "E" at bounding box center [213, 170] width 4 height 4
radio input "true"
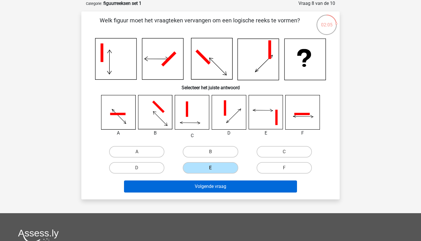
click at [211, 183] on button "Volgende vraag" at bounding box center [210, 186] width 173 height 12
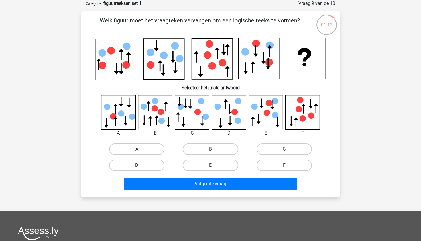
click at [141, 148] on label "A" at bounding box center [136, 148] width 55 height 11
click at [141, 149] on input "A" at bounding box center [139, 151] width 4 height 4
radio input "true"
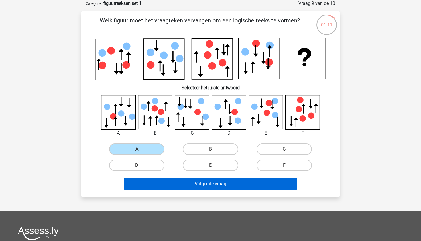
click at [218, 186] on button "Volgende vraag" at bounding box center [210, 184] width 173 height 12
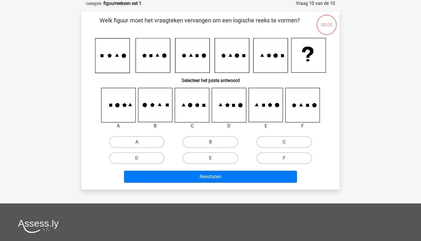
scroll to position [29, 0]
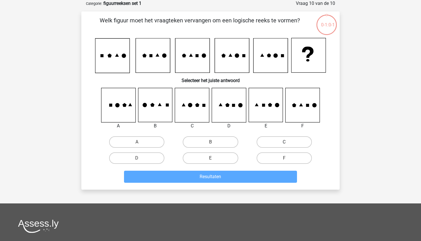
click at [281, 143] on label "C" at bounding box center [284, 141] width 55 height 11
click at [284, 143] on input "C" at bounding box center [286, 144] width 4 height 4
radio input "true"
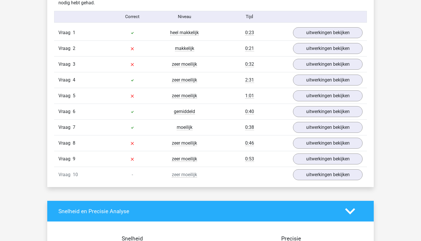
scroll to position [469, 0]
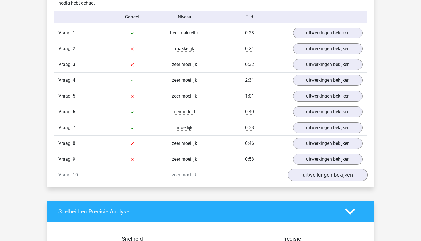
click at [344, 175] on link "uitwerkingen bekijken" at bounding box center [328, 175] width 80 height 13
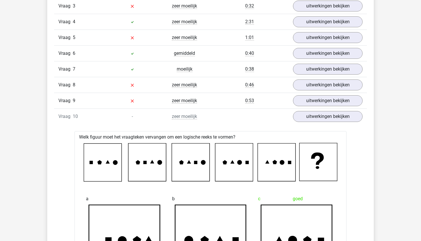
scroll to position [525, 0]
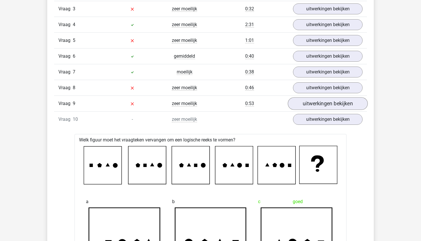
click at [336, 101] on link "uitwerkingen bekijken" at bounding box center [328, 103] width 80 height 13
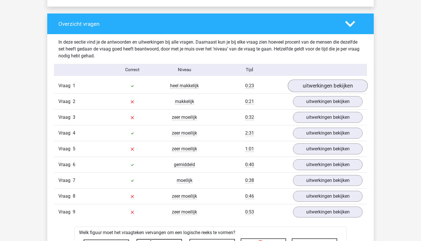
scroll to position [404, 0]
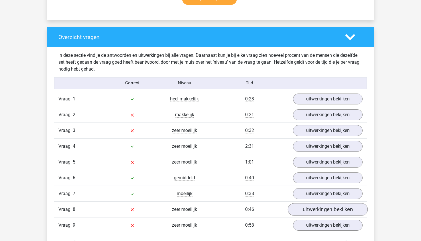
click at [318, 211] on link "uitwerkingen bekijken" at bounding box center [328, 209] width 80 height 13
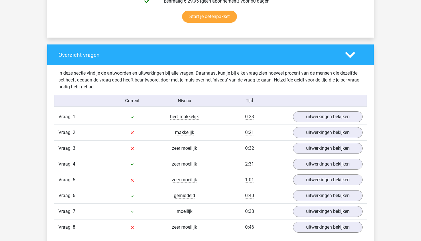
scroll to position [377, 0]
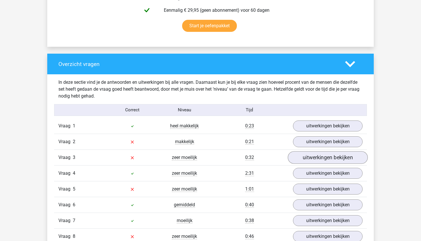
click at [317, 157] on link "uitwerkingen bekijken" at bounding box center [328, 157] width 80 height 13
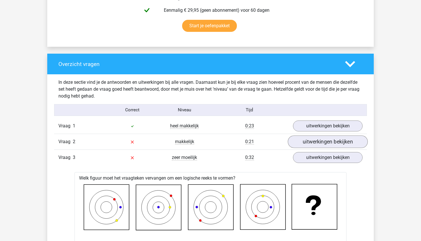
click at [322, 142] on link "uitwerkingen bekijken" at bounding box center [328, 141] width 80 height 13
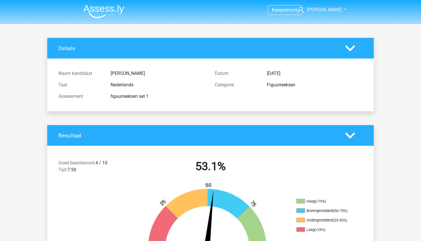
scroll to position [0, 0]
click at [97, 13] on img at bounding box center [103, 11] width 41 height 13
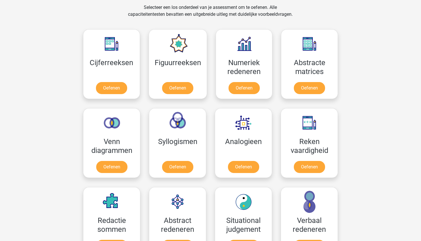
scroll to position [260, 0]
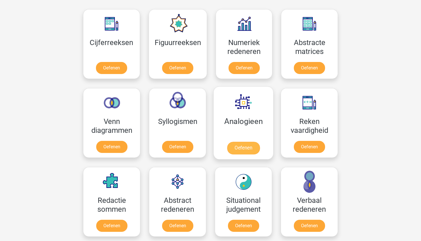
click at [254, 149] on link "Oefenen" at bounding box center [243, 148] width 33 height 13
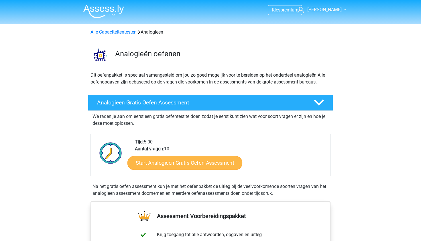
click at [206, 158] on link "Start Analogieen Gratis Oefen Assessment" at bounding box center [185, 163] width 115 height 14
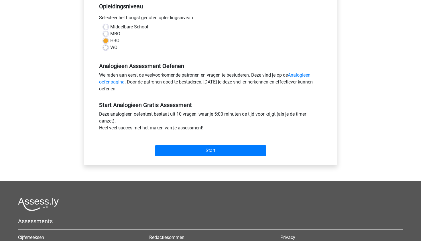
scroll to position [120, 0]
click at [201, 148] on input "Start" at bounding box center [210, 150] width 111 height 11
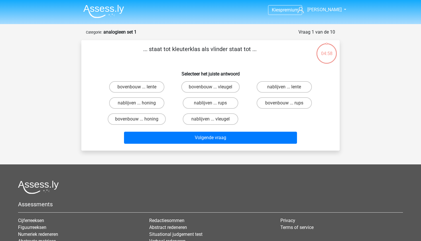
click at [108, 5] on img at bounding box center [103, 11] width 41 height 13
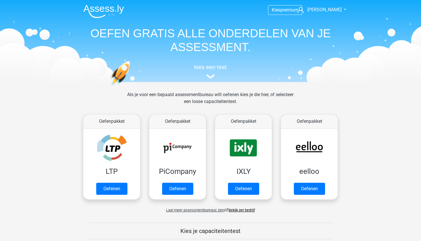
click at [109, 11] on img at bounding box center [103, 11] width 41 height 13
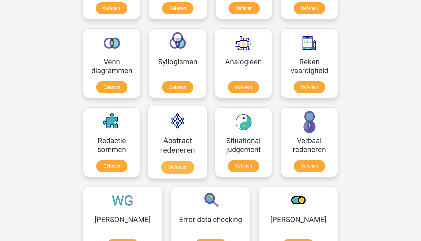
scroll to position [320, 0]
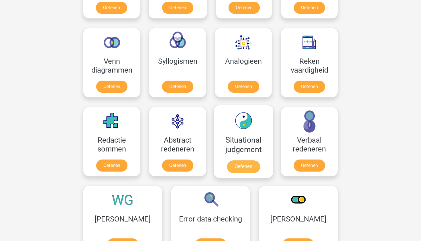
click at [244, 165] on link "Oefenen" at bounding box center [243, 166] width 33 height 13
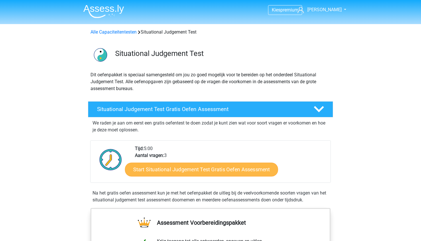
click at [202, 173] on link "Start Situational Judgement Test Gratis Oefen Assessment" at bounding box center [201, 170] width 153 height 14
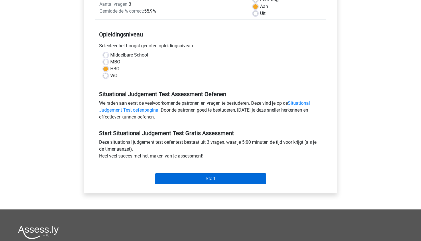
scroll to position [93, 0]
click at [202, 174] on input "Start" at bounding box center [210, 178] width 111 height 11
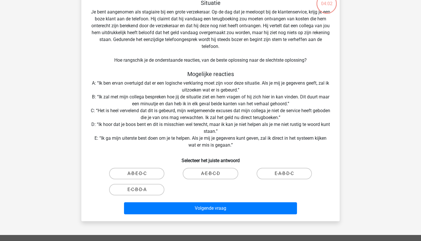
scroll to position [50, 0]
